Goal: Navigation & Orientation: Find specific page/section

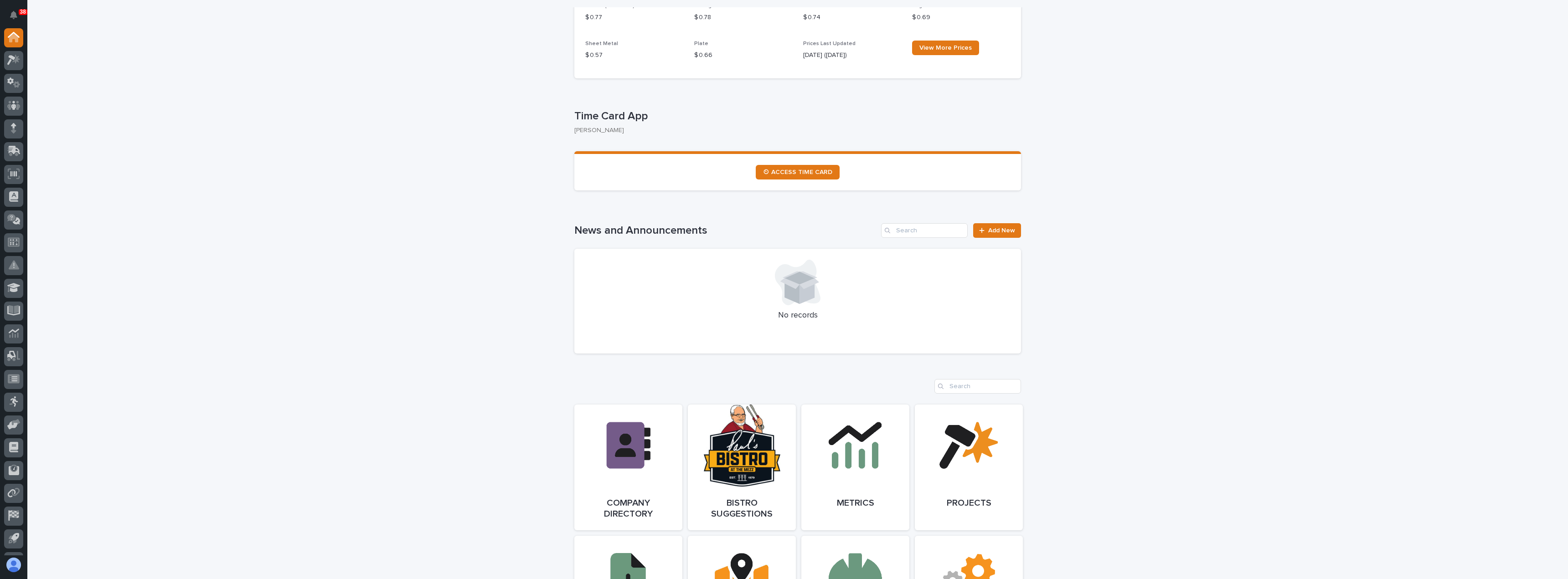
scroll to position [501, 0]
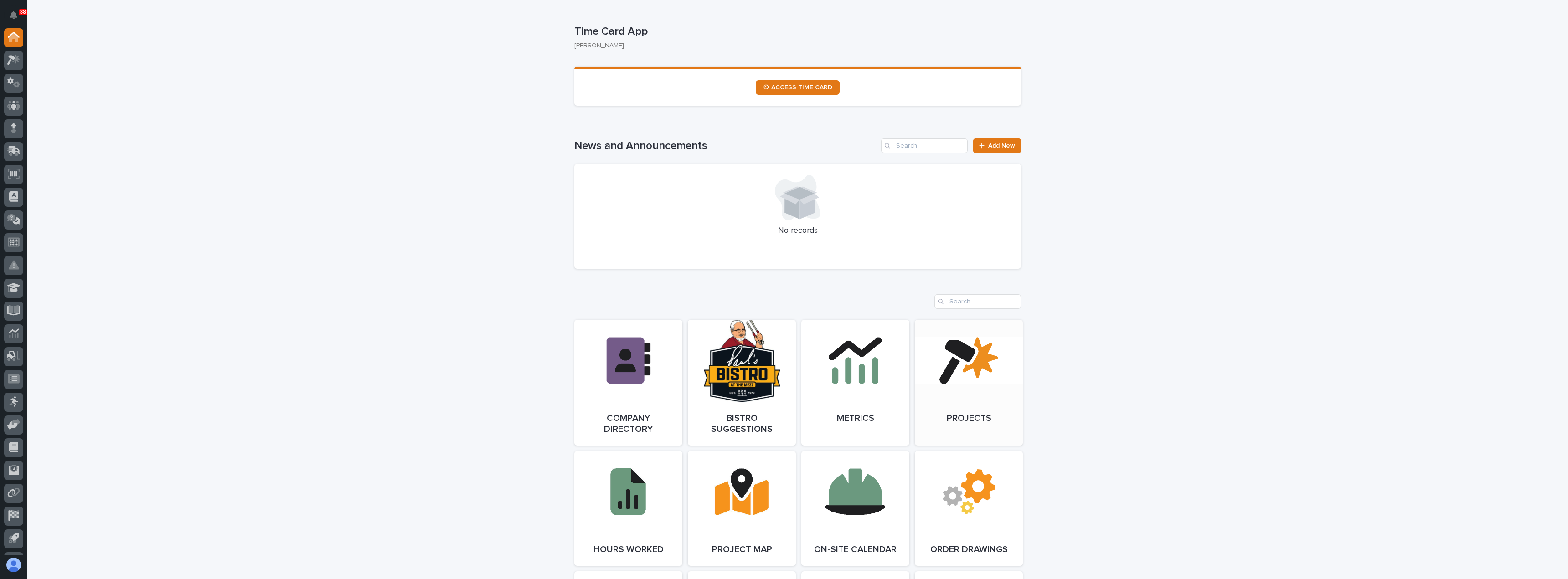
click at [942, 420] on link "Open Link" at bounding box center [968, 383] width 108 height 126
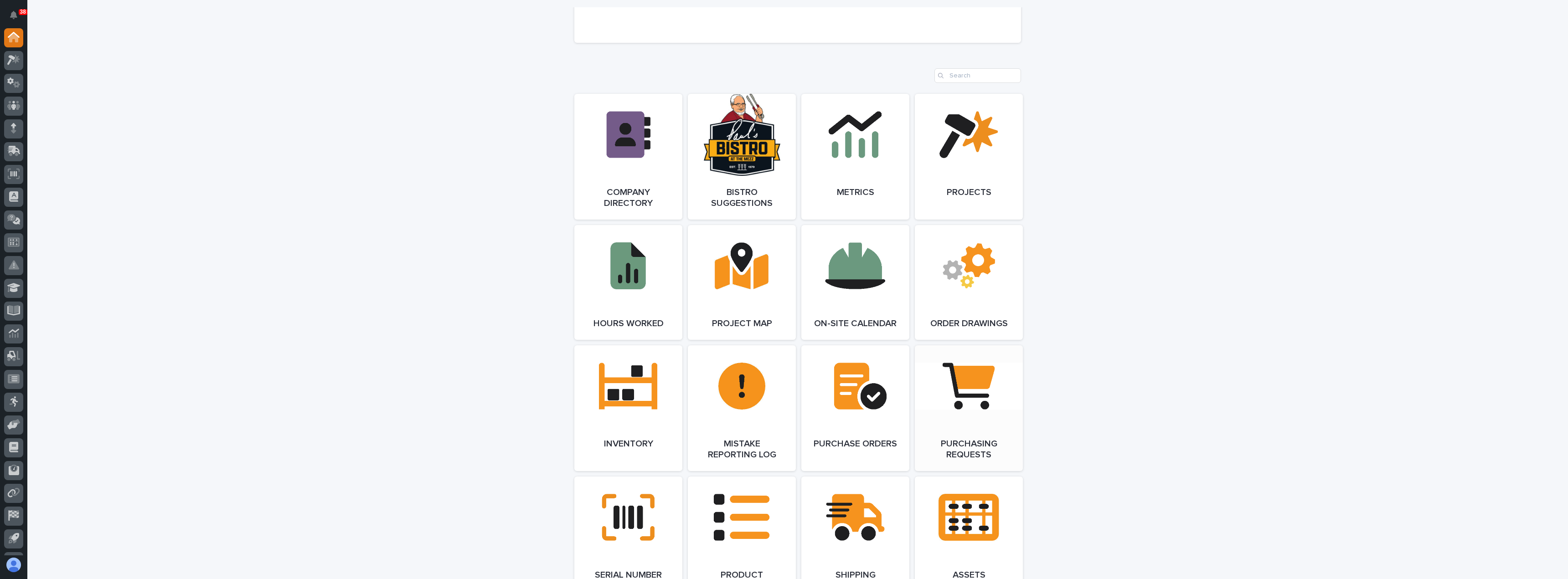
scroll to position [729, 0]
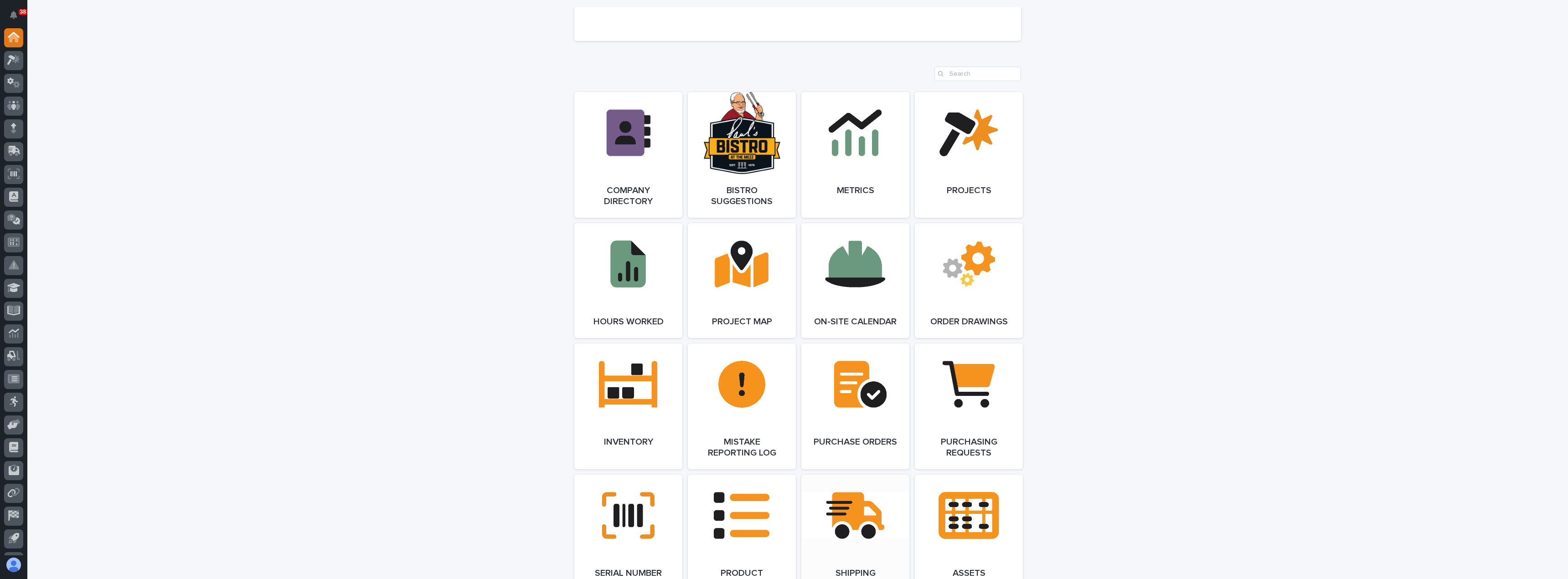
click at [845, 522] on link "Open Link" at bounding box center [855, 537] width 108 height 126
